Goal: Transaction & Acquisition: Purchase product/service

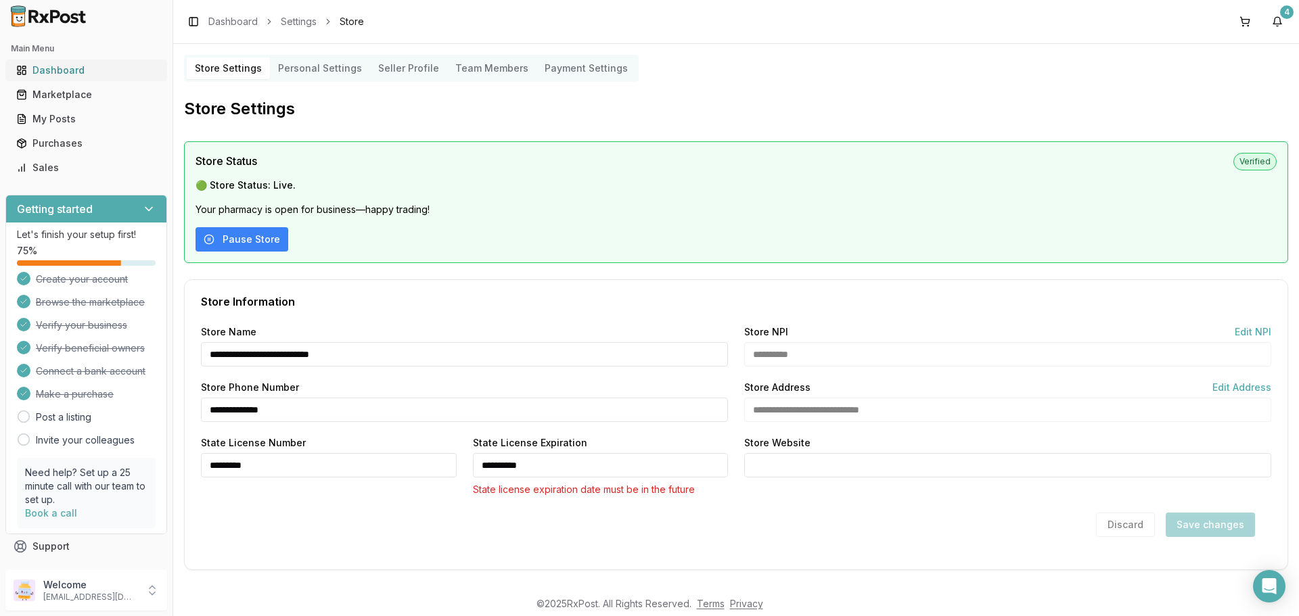
click at [62, 66] on div "Dashboard" at bounding box center [86, 71] width 140 height 14
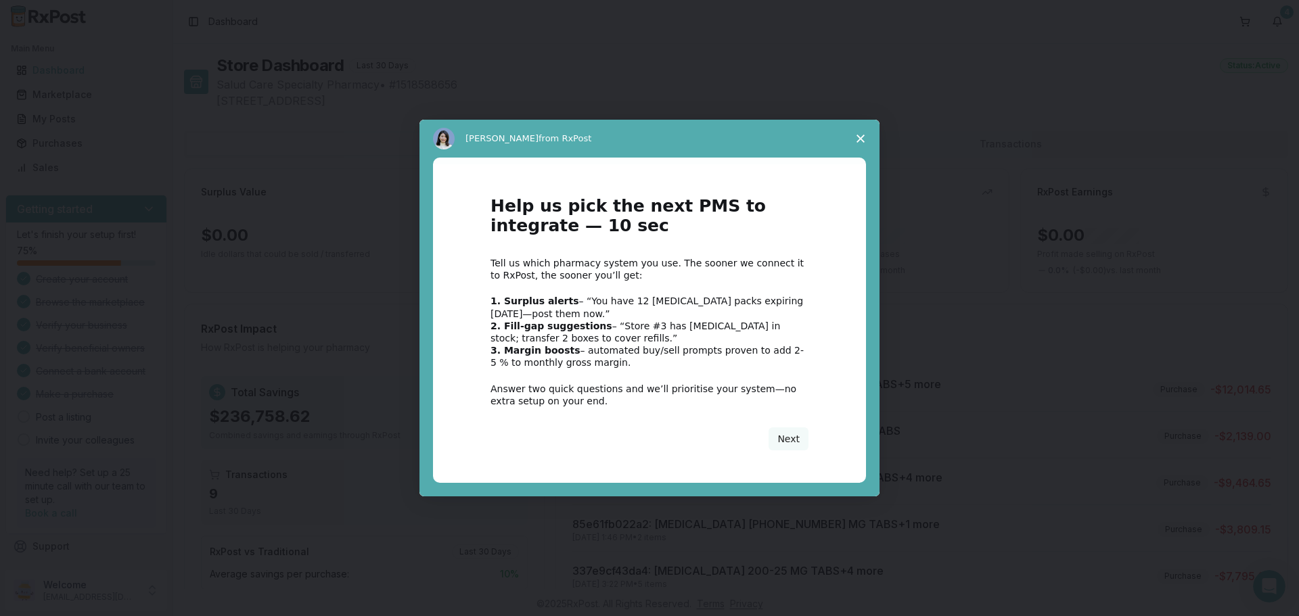
click at [859, 141] on polygon "Close survey" at bounding box center [861, 139] width 8 height 8
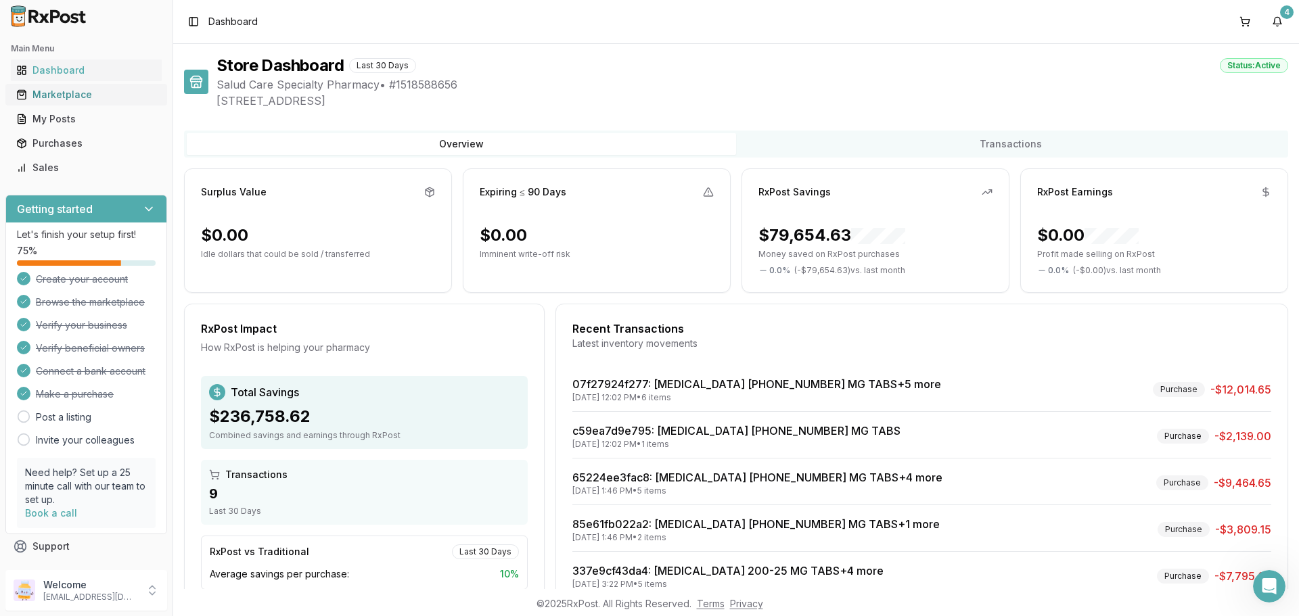
click at [75, 97] on div "Marketplace" at bounding box center [86, 95] width 140 height 14
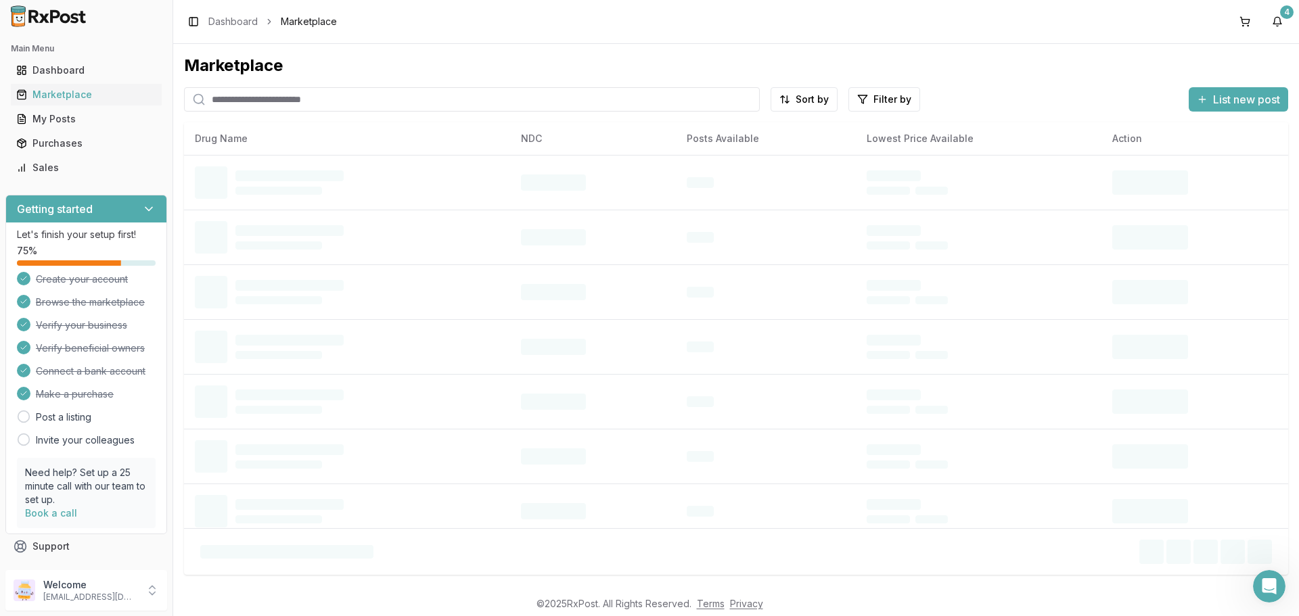
click at [248, 100] on input "search" at bounding box center [472, 99] width 576 height 24
paste input "**********"
type input "**********"
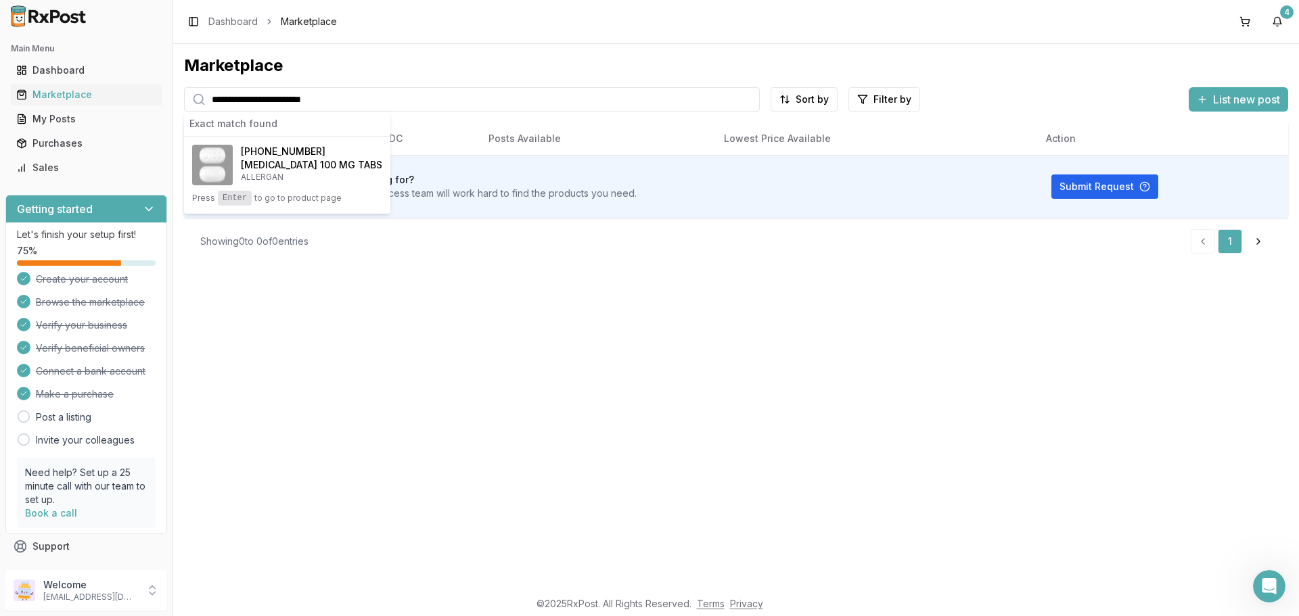
click at [405, 100] on input "**********" at bounding box center [472, 99] width 576 height 24
click at [324, 160] on h4 "Ubrelvy 100 MG TABS" at bounding box center [311, 165] width 141 height 14
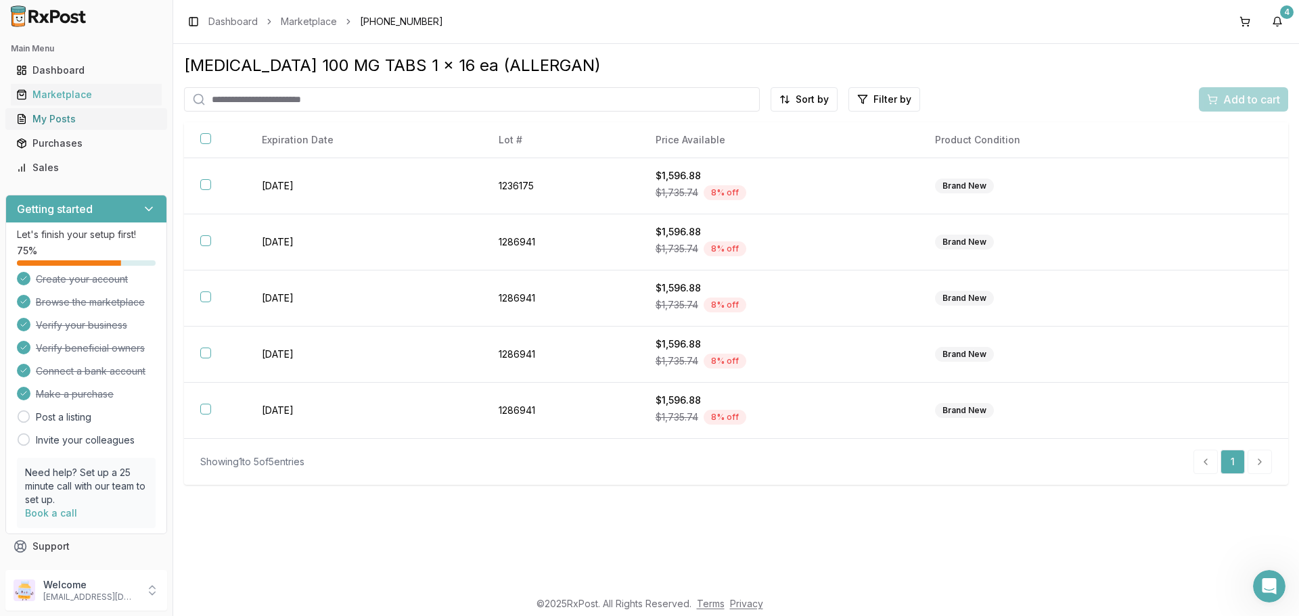
click at [58, 118] on div "My Posts" at bounding box center [86, 119] width 140 height 14
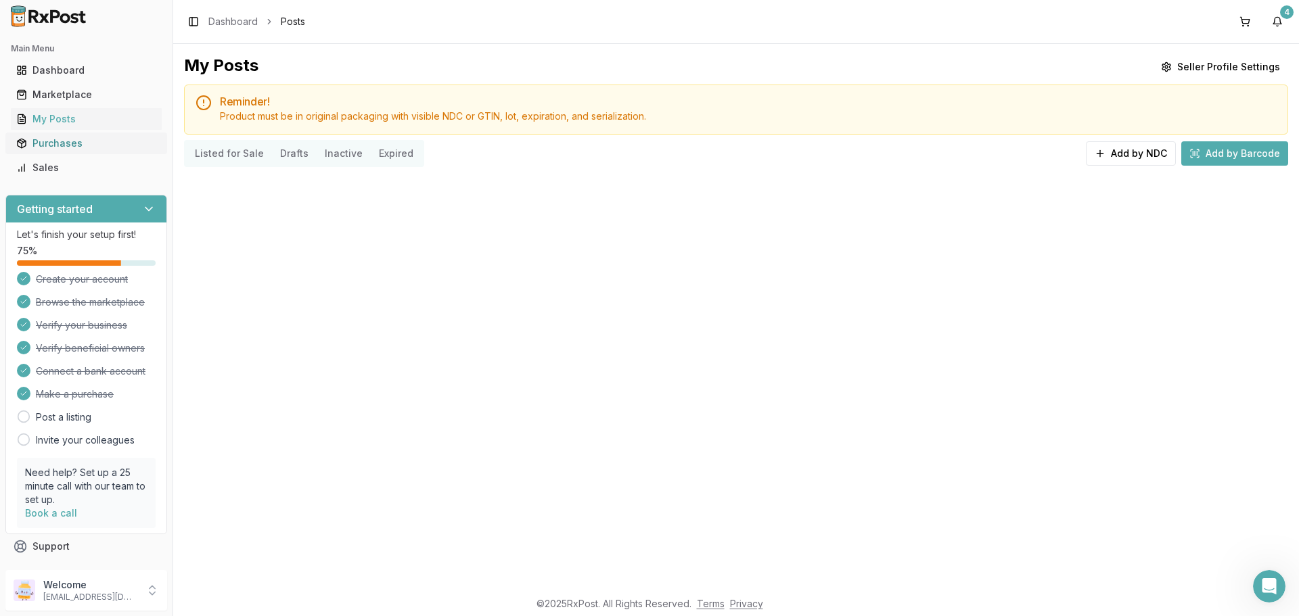
click at [60, 137] on div "Purchases" at bounding box center [86, 144] width 140 height 14
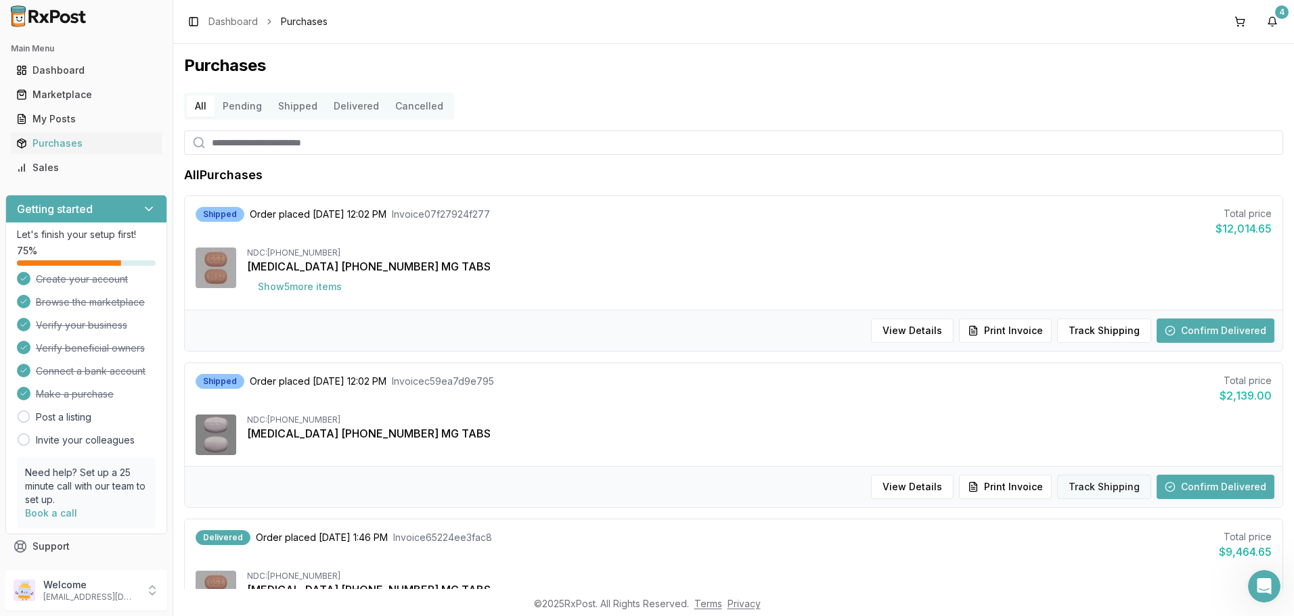
click at [1085, 488] on button "Track Shipping" at bounding box center [1104, 487] width 94 height 24
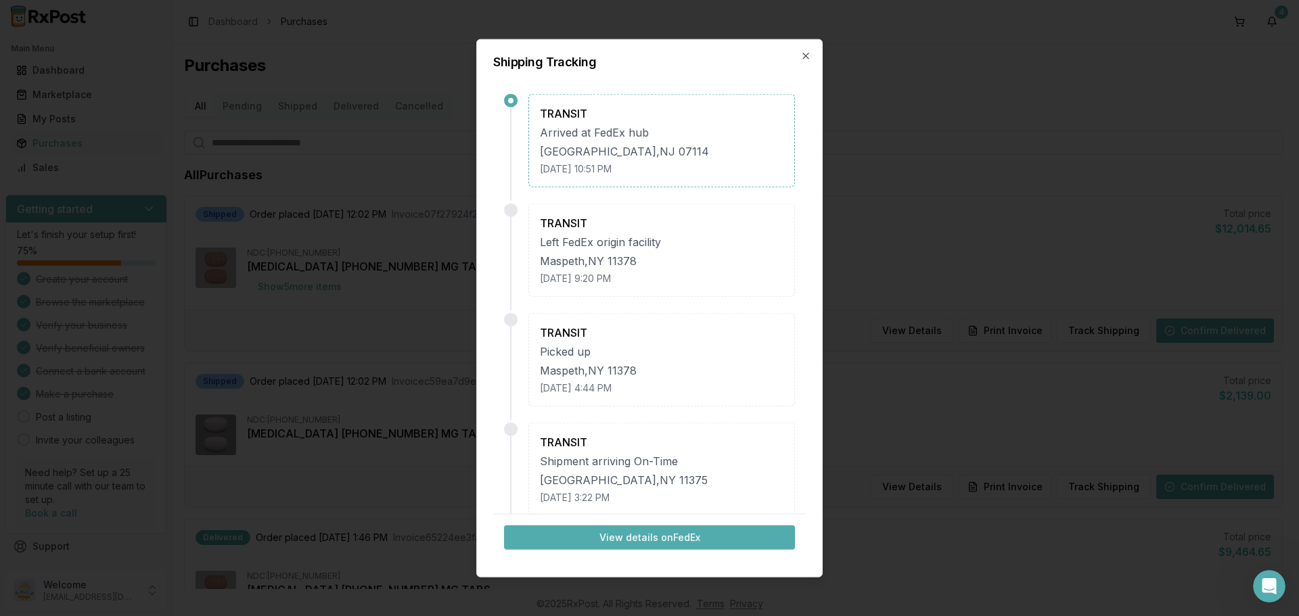
click at [688, 534] on button "View details on FedEx" at bounding box center [649, 538] width 291 height 24
click at [804, 49] on div "Shipping Tracking TRANSIT Arrived at FedEx hub Newark , NJ 07114 September 29, …" at bounding box center [649, 308] width 346 height 539
click at [810, 58] on icon "button" at bounding box center [805, 55] width 11 height 11
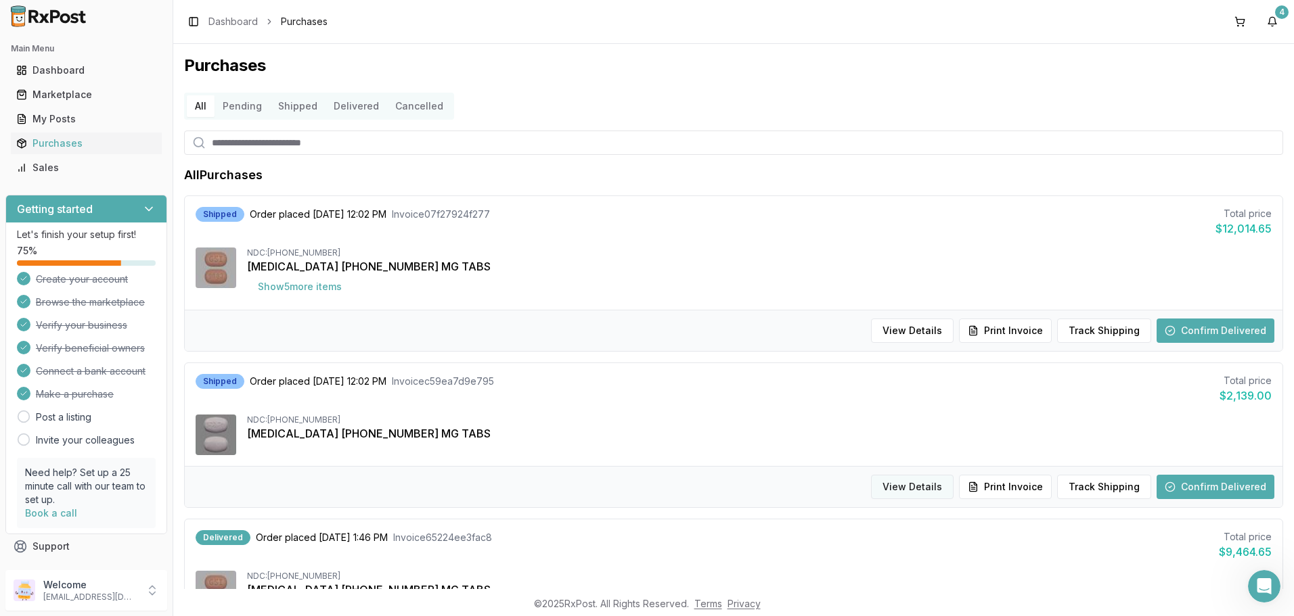
click at [915, 494] on button "View Details" at bounding box center [912, 487] width 83 height 24
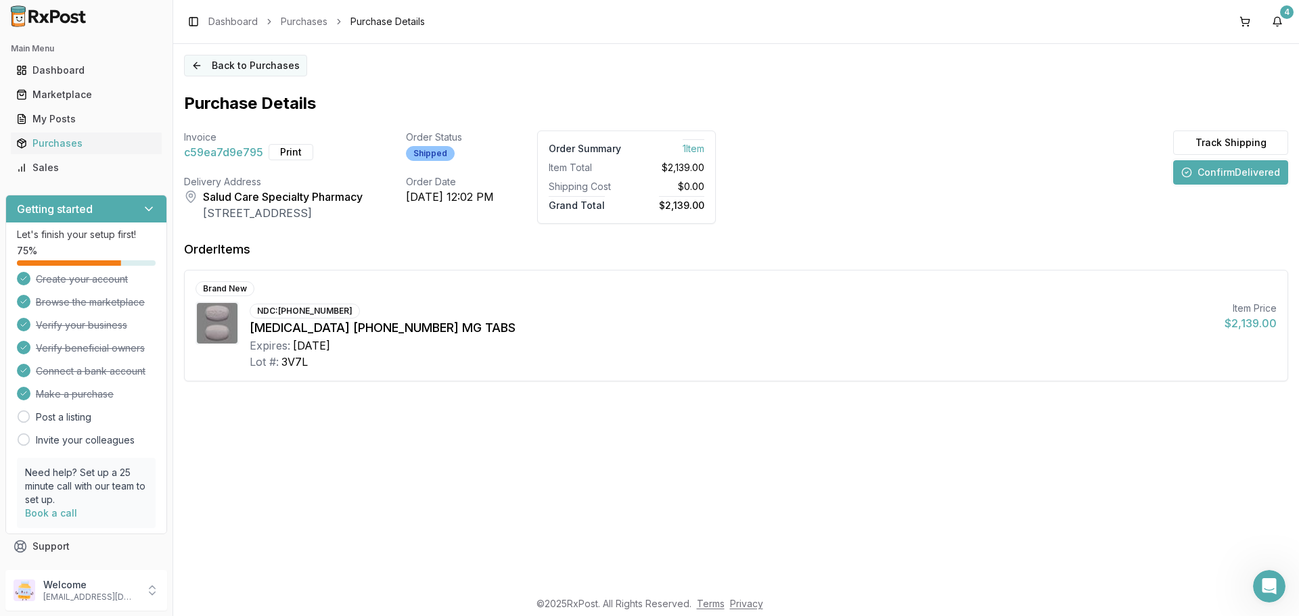
click at [193, 66] on button "Back to Purchases" at bounding box center [245, 66] width 123 height 22
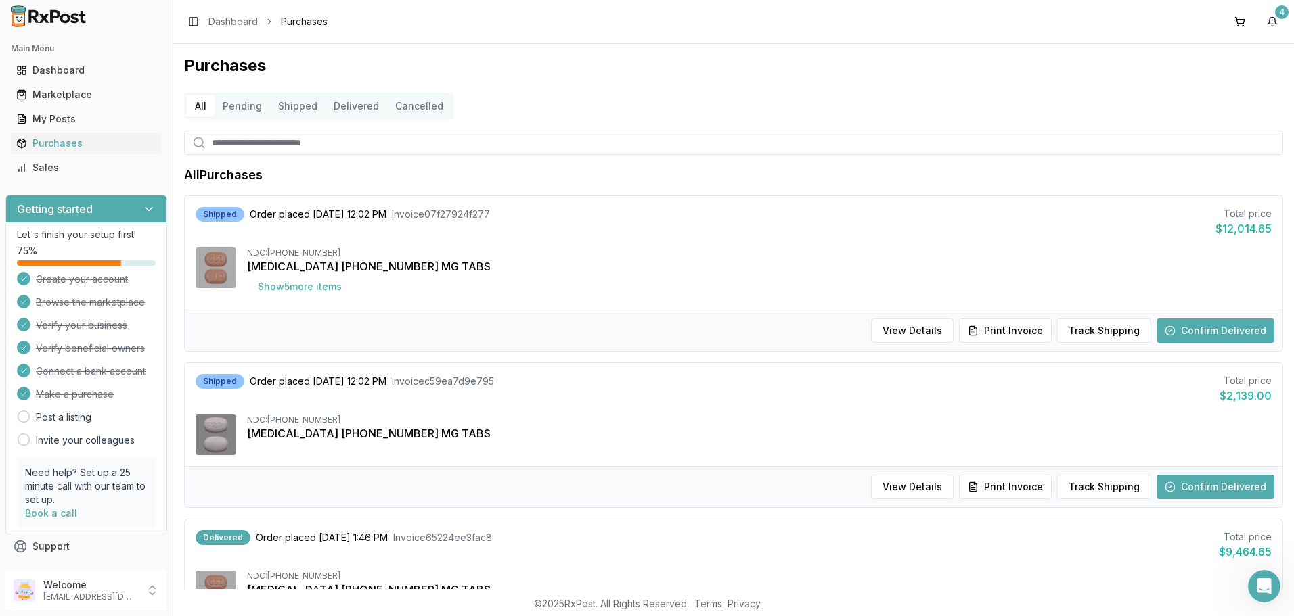
click at [268, 154] on input "search" at bounding box center [733, 143] width 1099 height 24
type input "*****"
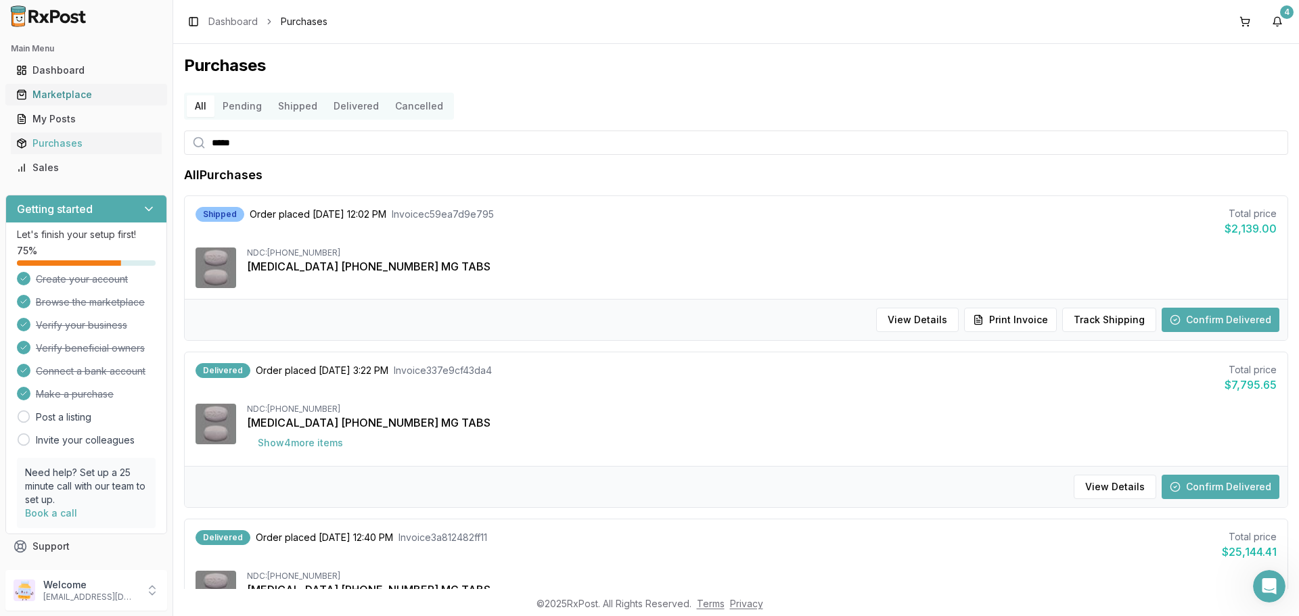
click at [75, 101] on div "Marketplace" at bounding box center [86, 95] width 140 height 14
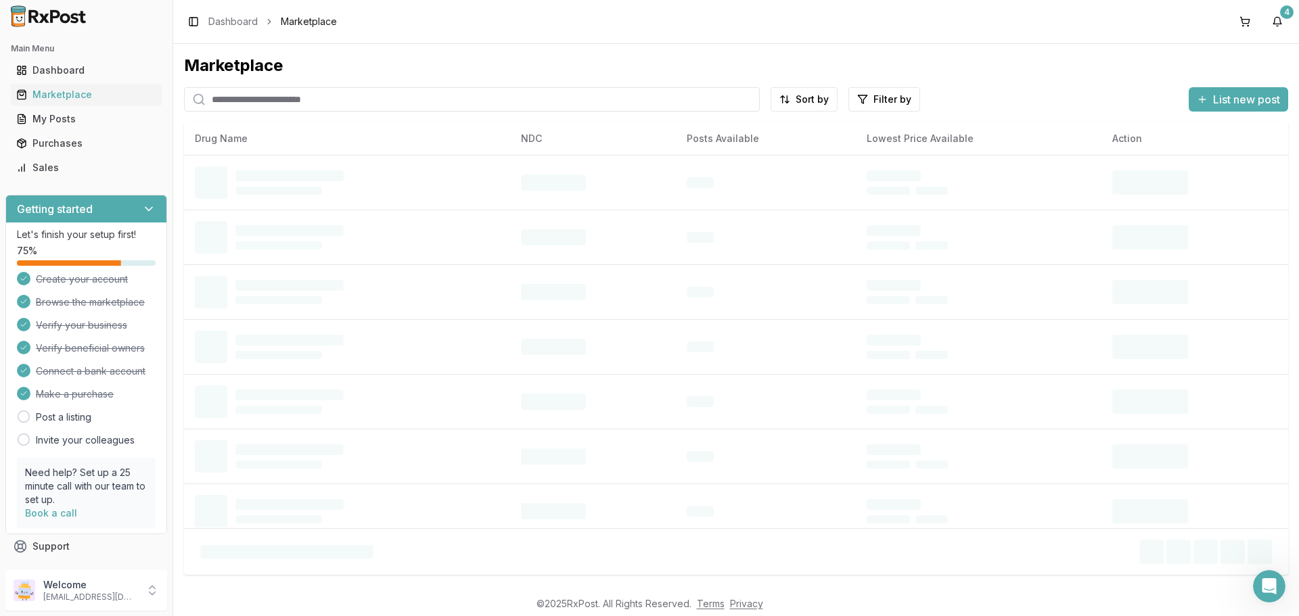
click at [269, 108] on input "search" at bounding box center [472, 99] width 576 height 24
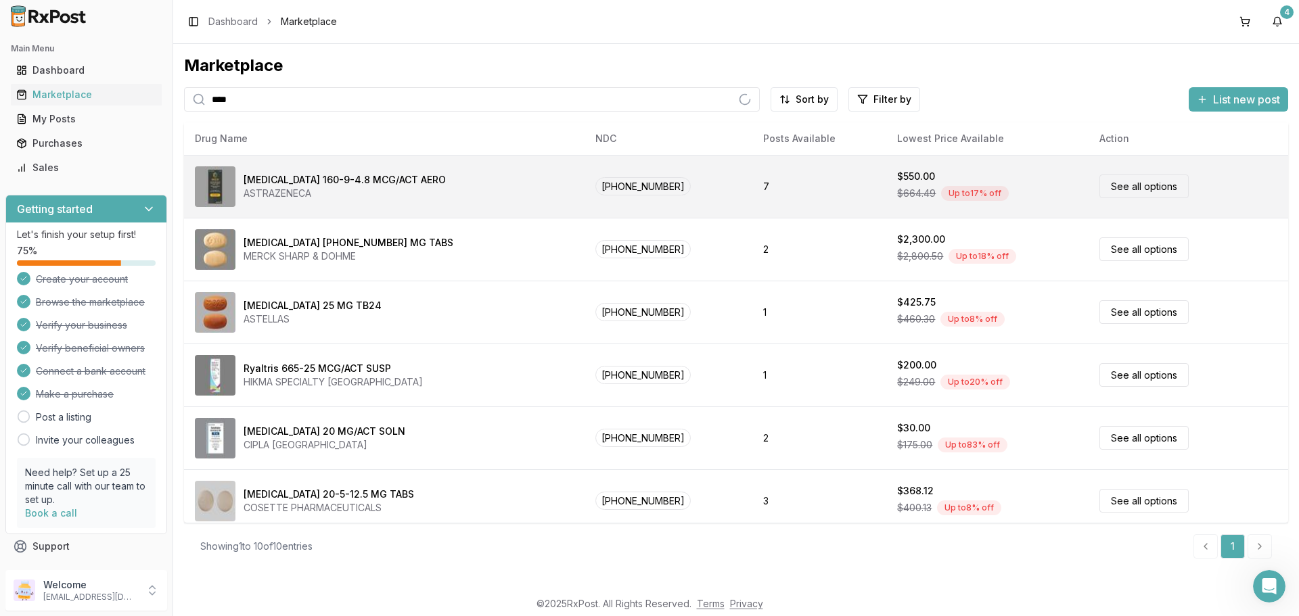
type input "*******"
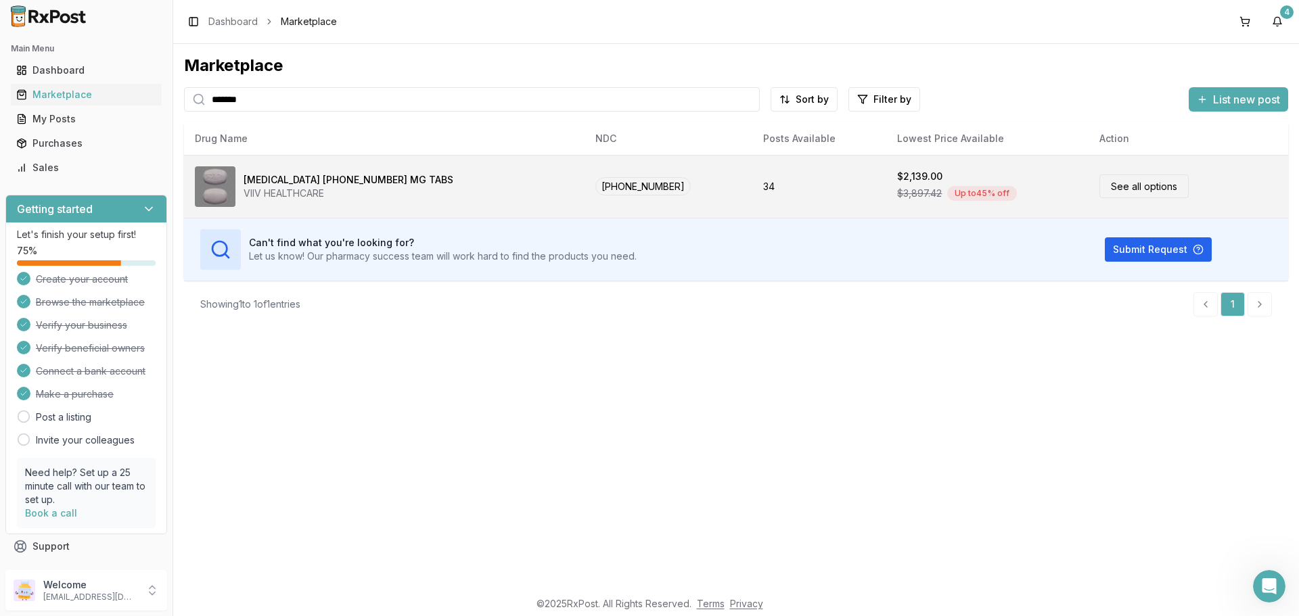
click at [1143, 183] on link "See all options" at bounding box center [1143, 187] width 89 height 24
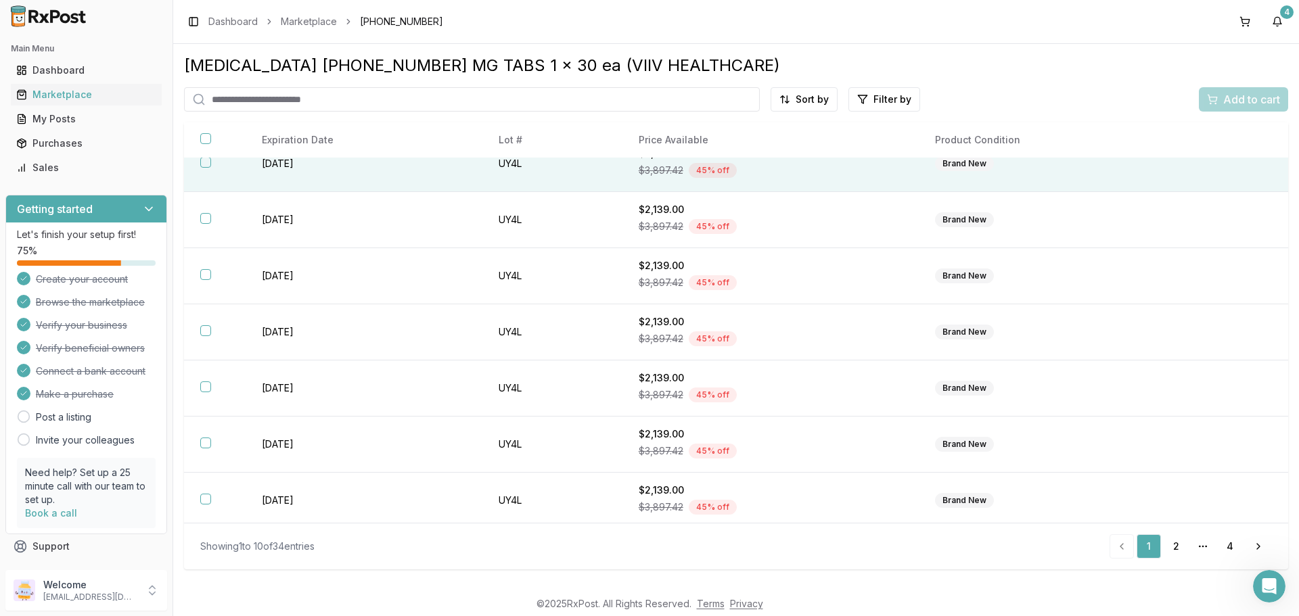
scroll to position [196, 0]
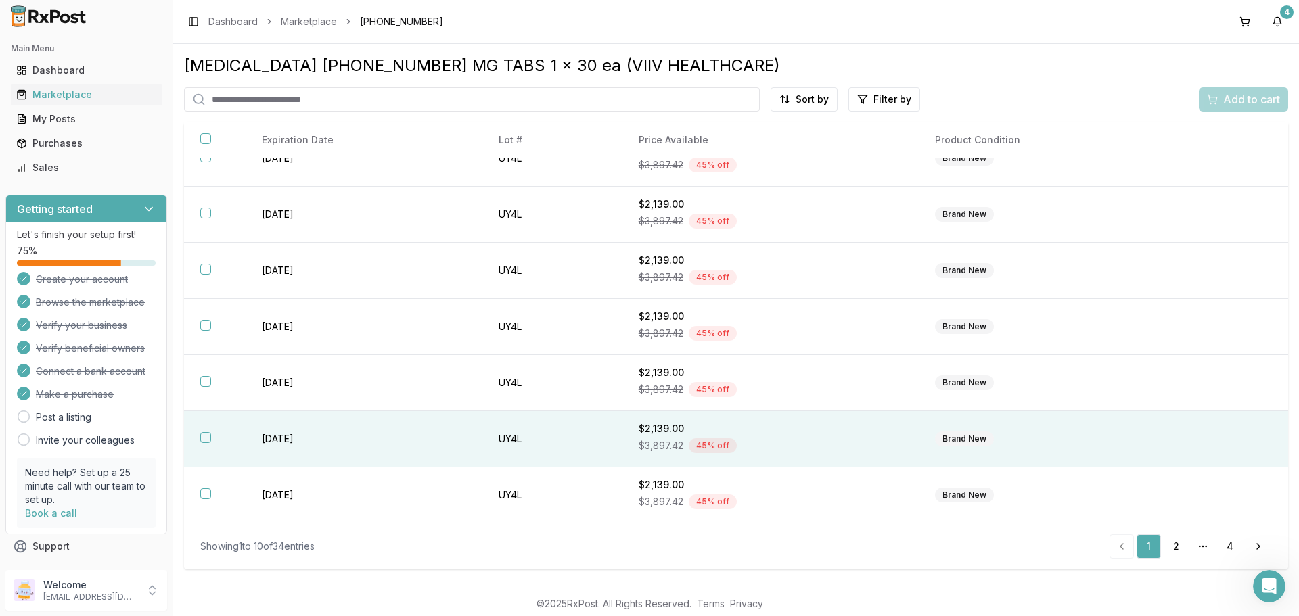
click at [197, 438] on th at bounding box center [215, 439] width 62 height 56
click at [1277, 107] on span "Add to cart" at bounding box center [1251, 99] width 57 height 16
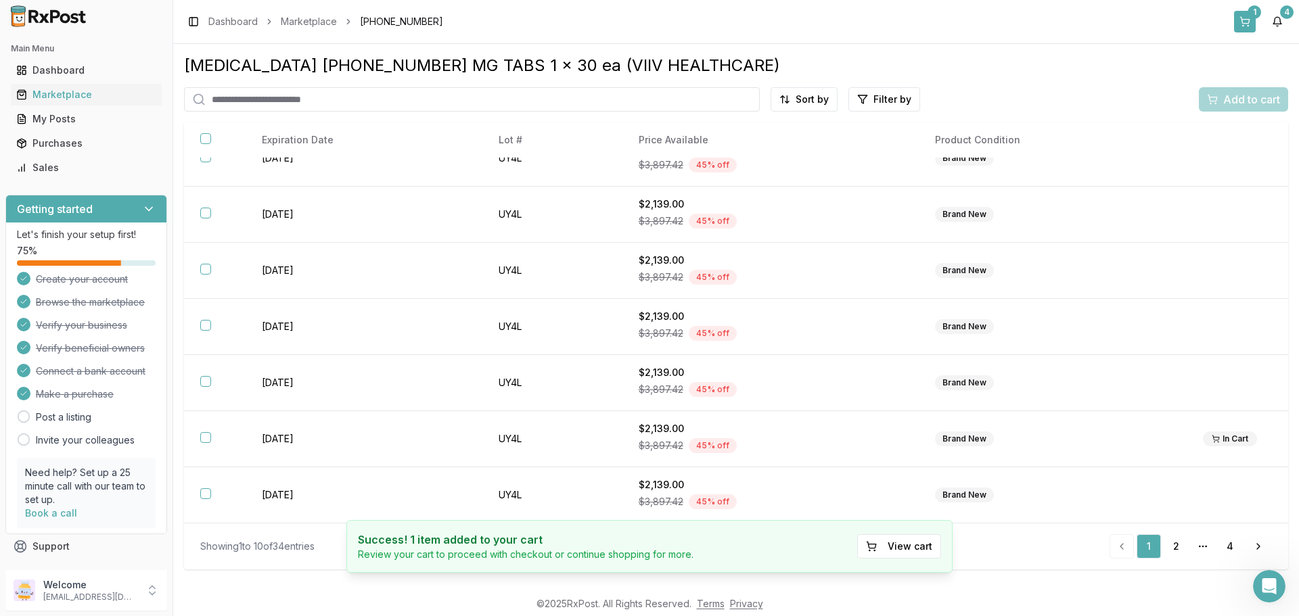
click at [1249, 18] on button "1" at bounding box center [1245, 22] width 22 height 22
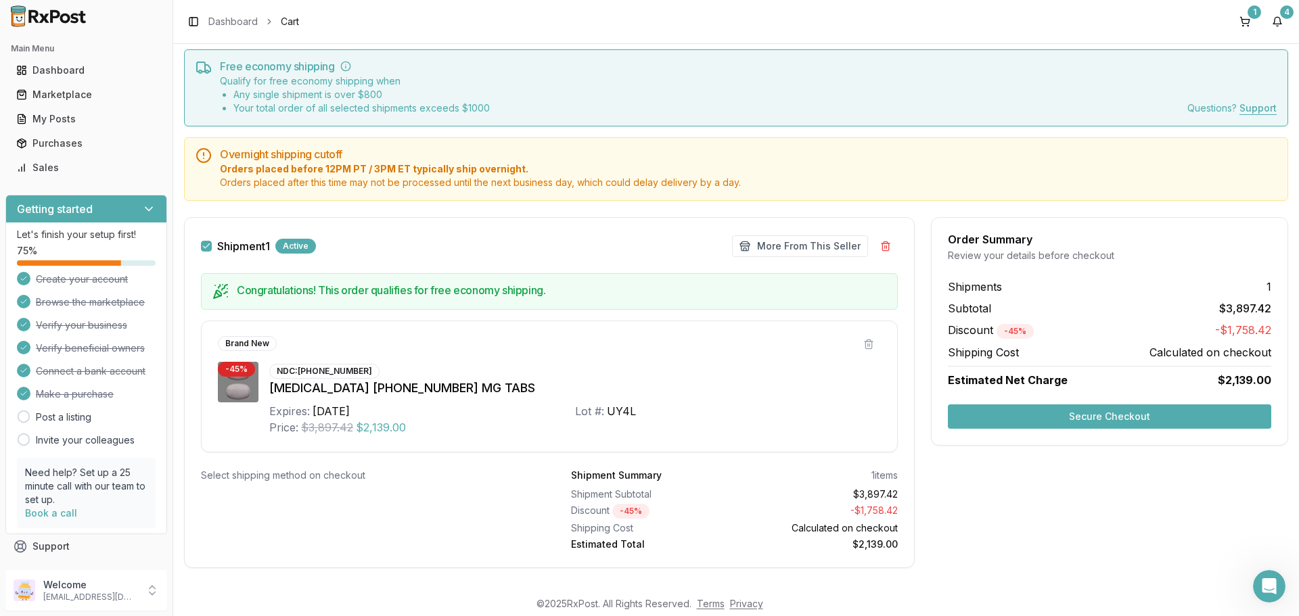
scroll to position [55, 0]
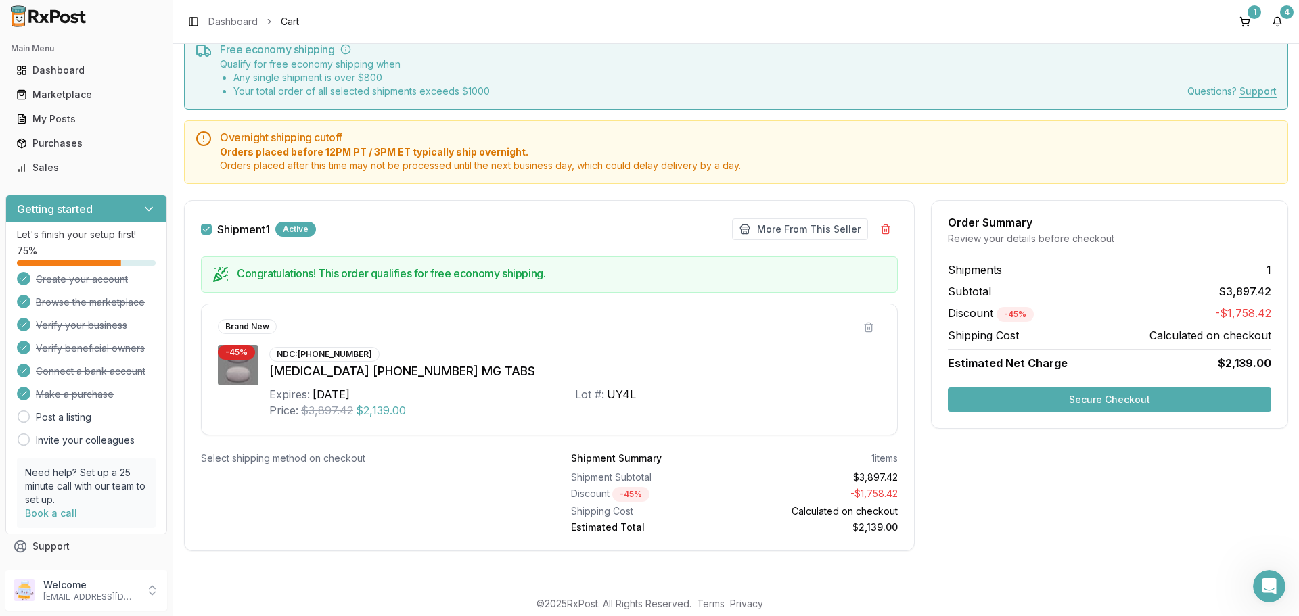
click at [1113, 406] on button "Secure Checkout" at bounding box center [1109, 400] width 323 height 24
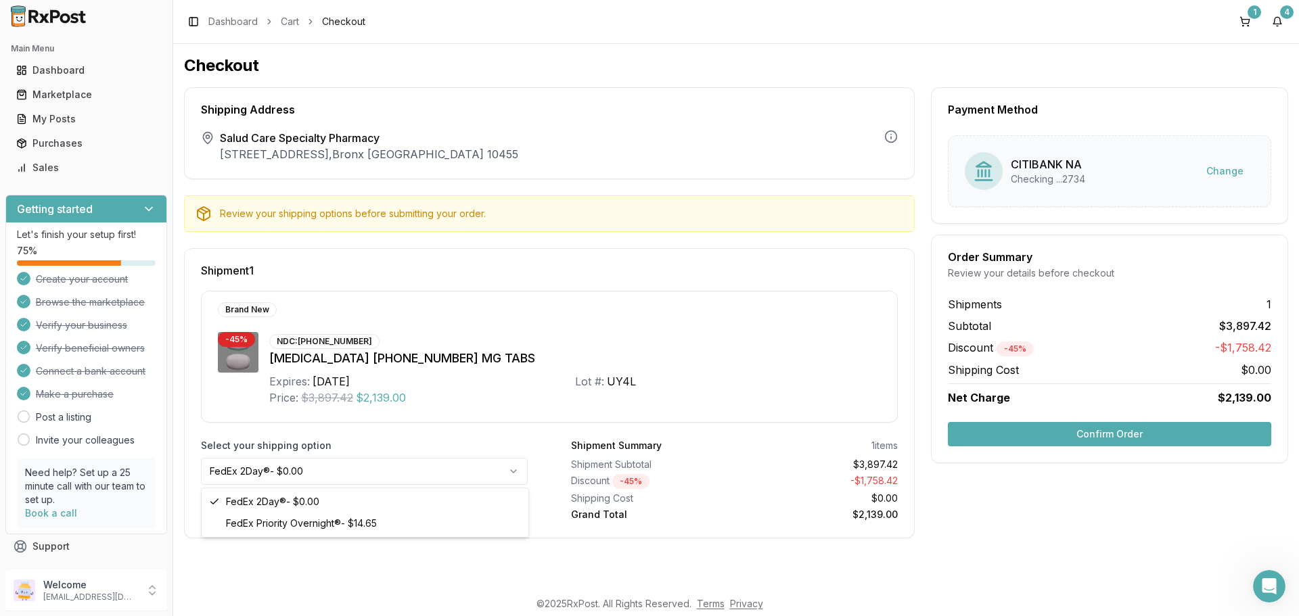
click at [466, 468] on html "Main Menu Dashboard Marketplace My Posts Purchases Sales Getting started Let's …" at bounding box center [649, 308] width 1299 height 616
click at [1168, 434] on button "Confirm Order" at bounding box center [1109, 434] width 323 height 24
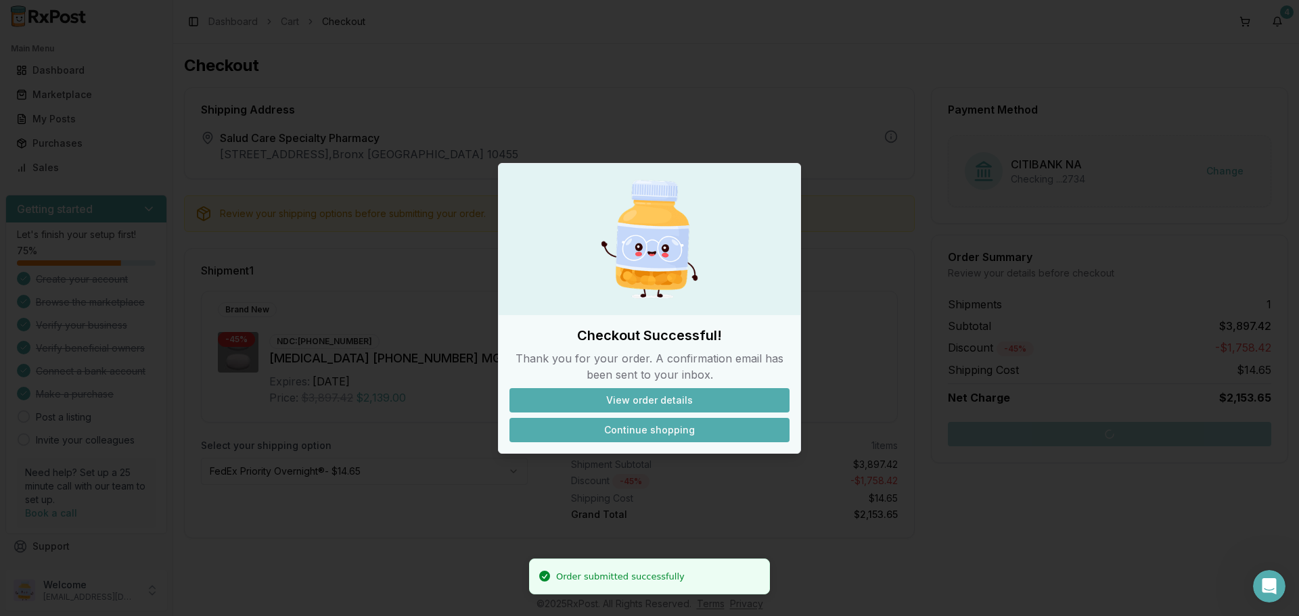
click at [665, 425] on button "Continue shopping" at bounding box center [649, 430] width 280 height 24
